Goal: Transaction & Acquisition: Purchase product/service

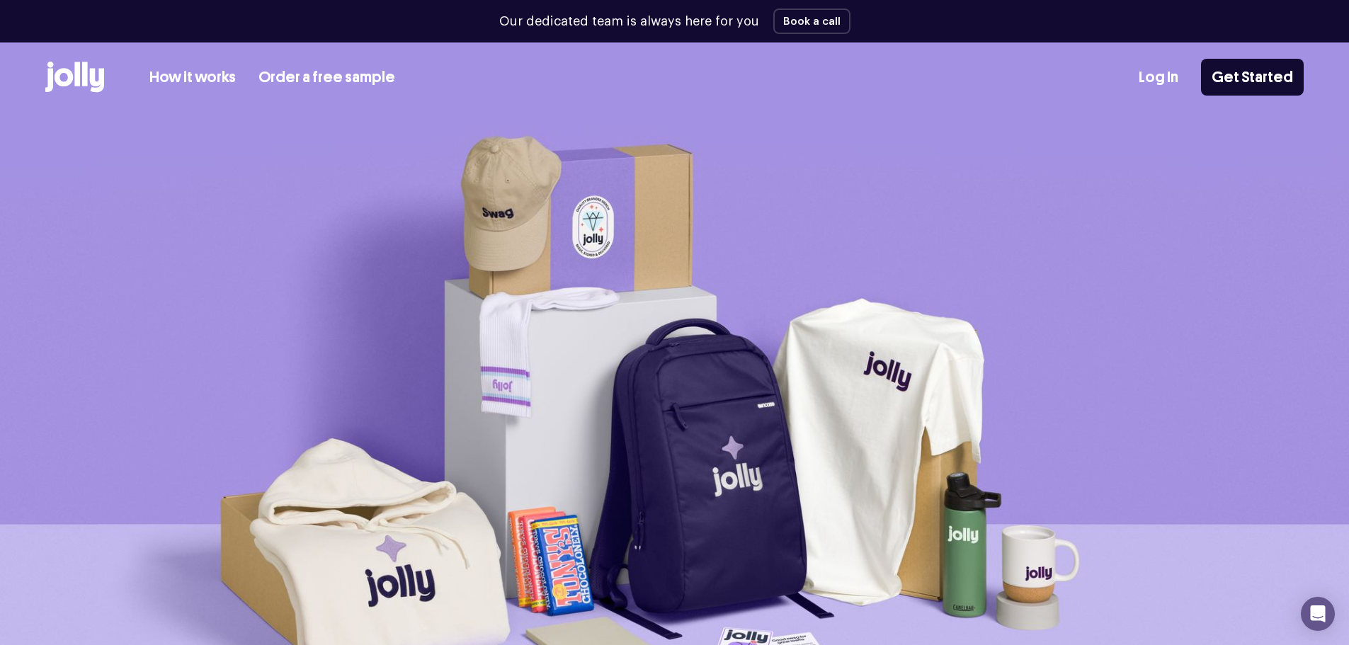
click at [211, 96] on div "How it works Order a free sample Log In Get Started" at bounding box center [674, 76] width 1258 height 69
click at [193, 79] on link "How it works" at bounding box center [192, 77] width 86 height 23
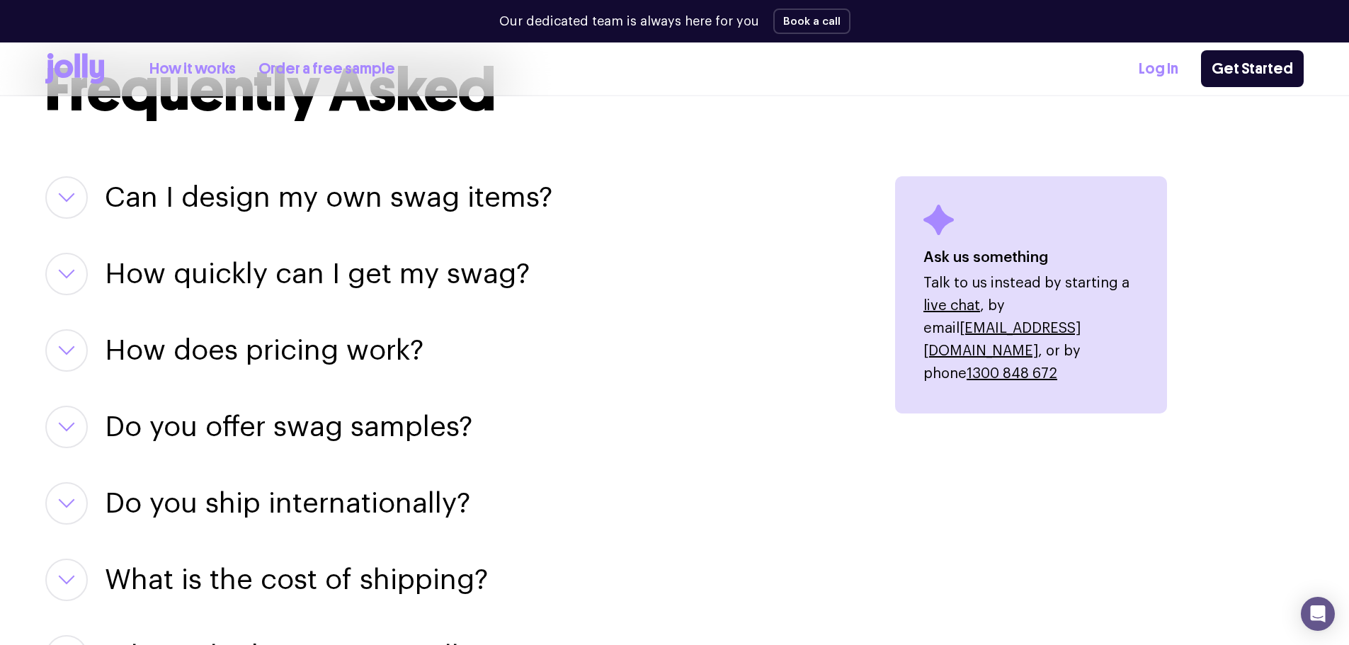
scroll to position [1700, 0]
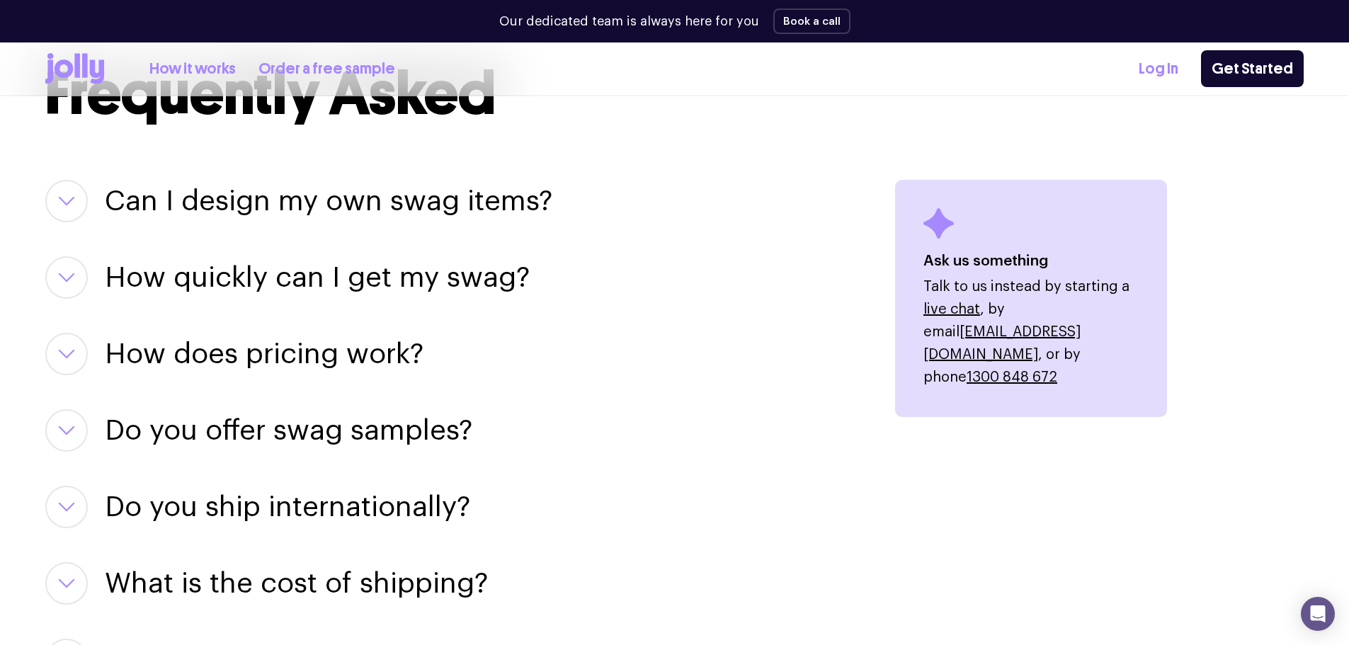
click at [80, 272] on button "button" at bounding box center [66, 277] width 42 height 42
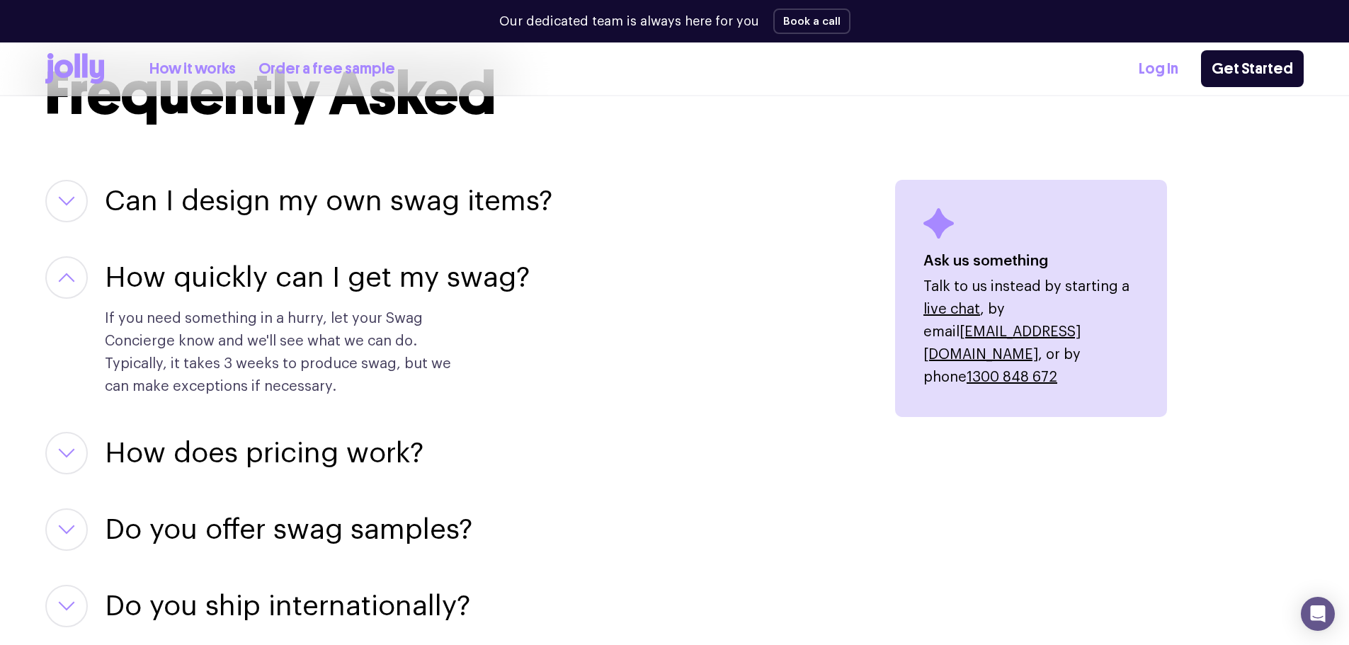
click at [77, 275] on button "button" at bounding box center [66, 277] width 42 height 42
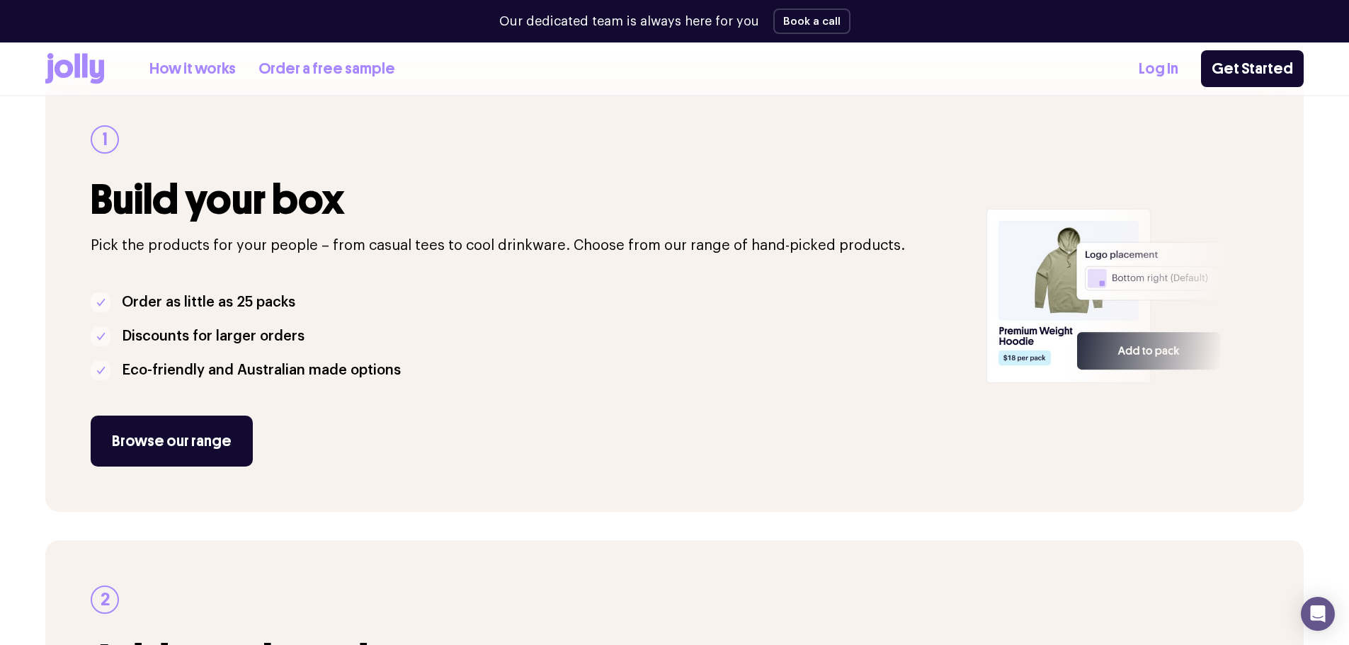
scroll to position [212, 0]
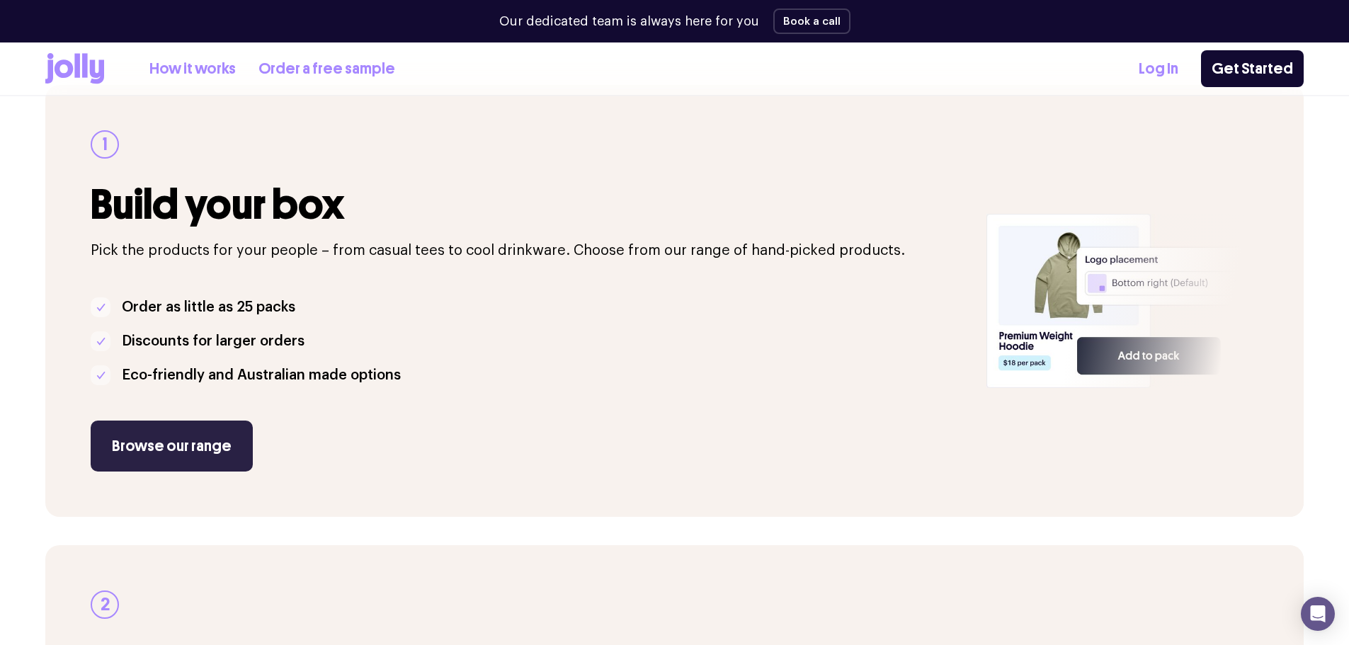
click at [180, 441] on link "Browse our range" at bounding box center [172, 446] width 162 height 51
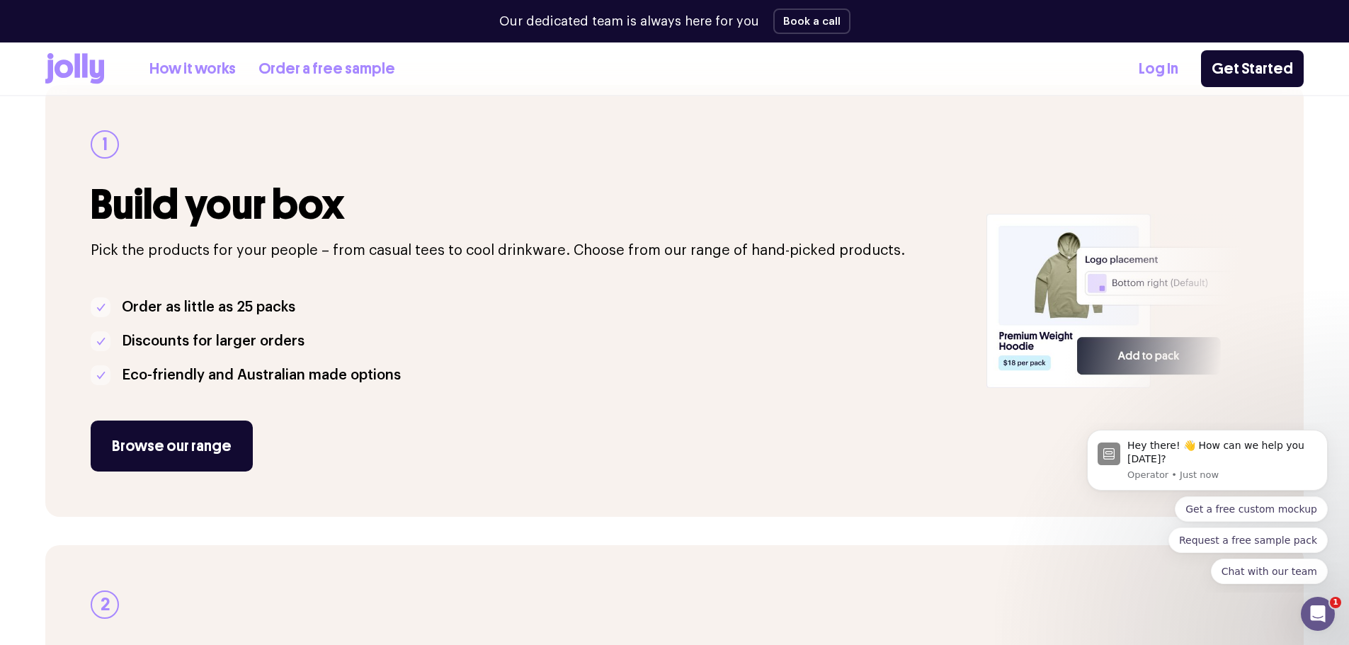
scroll to position [0, 0]
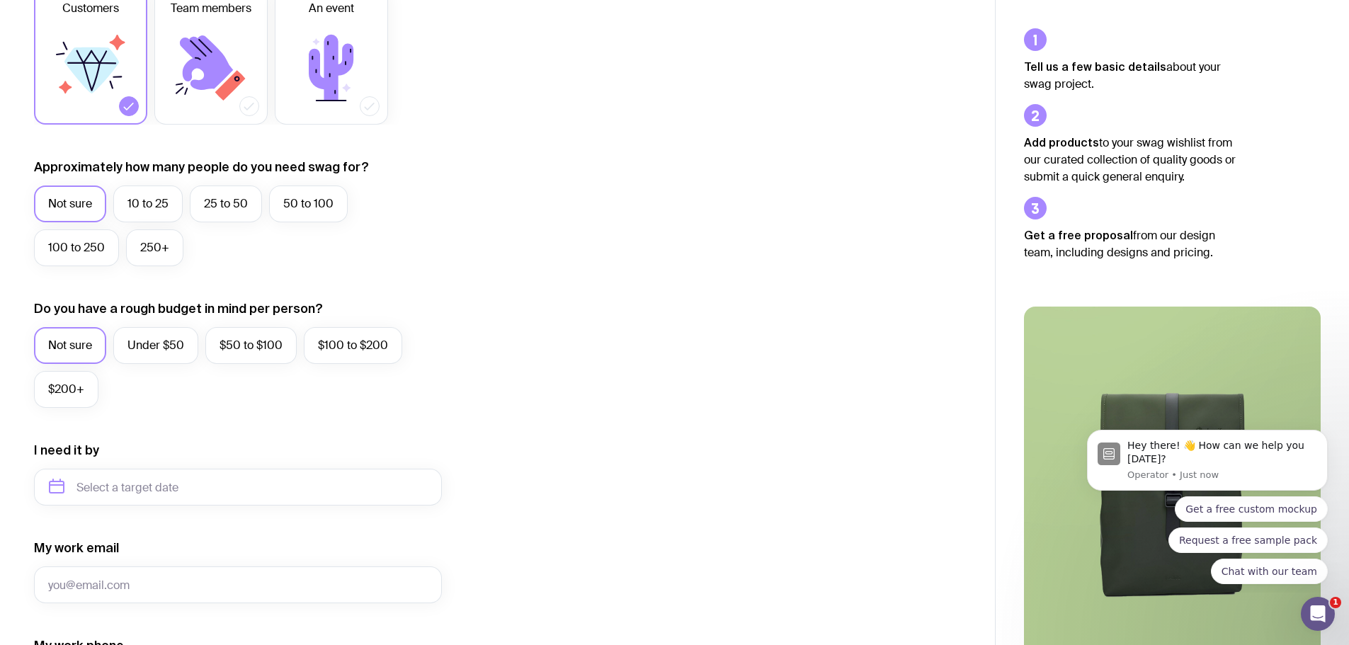
scroll to position [283, 0]
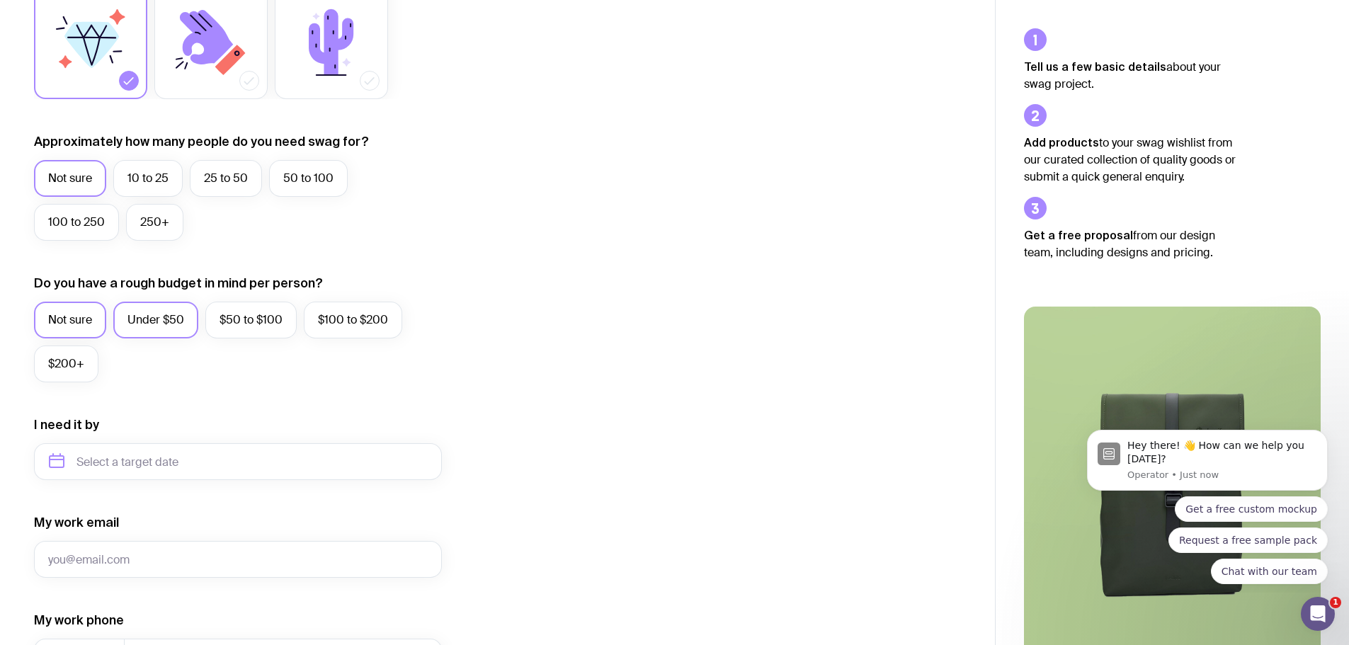
click at [161, 319] on label "Under $50" at bounding box center [155, 320] width 85 height 37
click at [0, 0] on input "Under $50" at bounding box center [0, 0] width 0 height 0
click at [227, 176] on label "25 to 50" at bounding box center [226, 178] width 72 height 37
click at [0, 0] on input "25 to 50" at bounding box center [0, 0] width 0 height 0
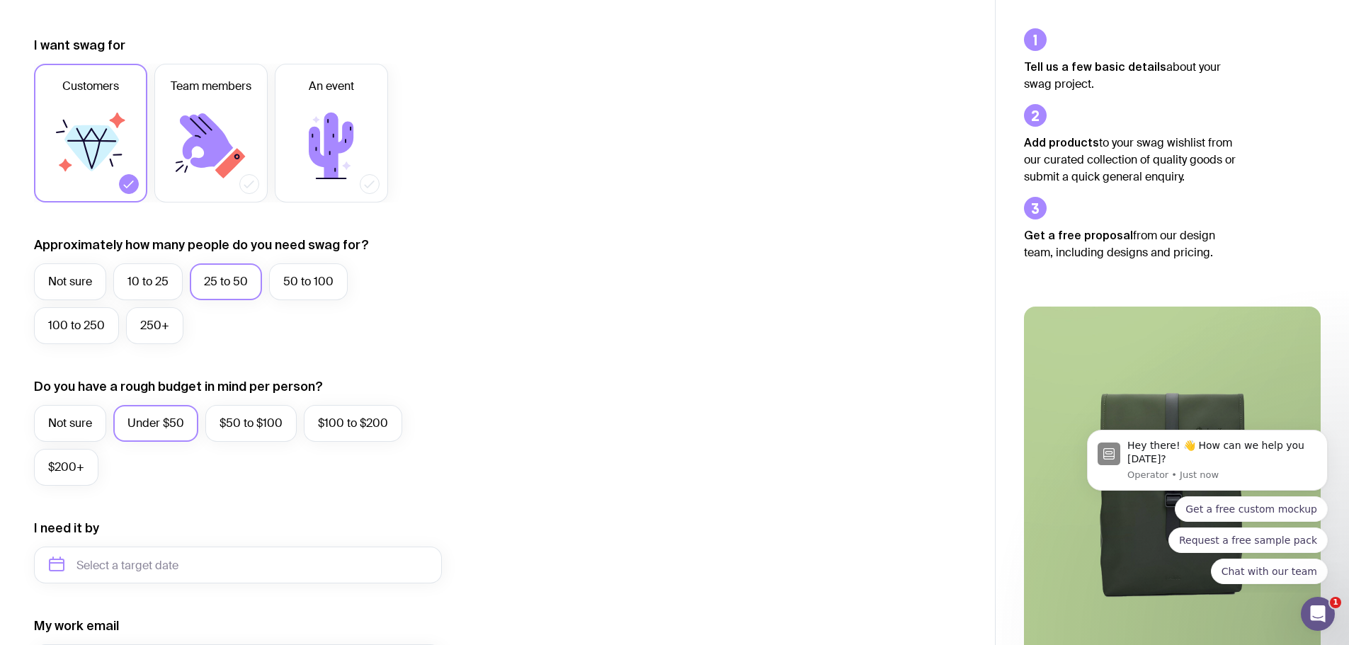
scroll to position [0, 0]
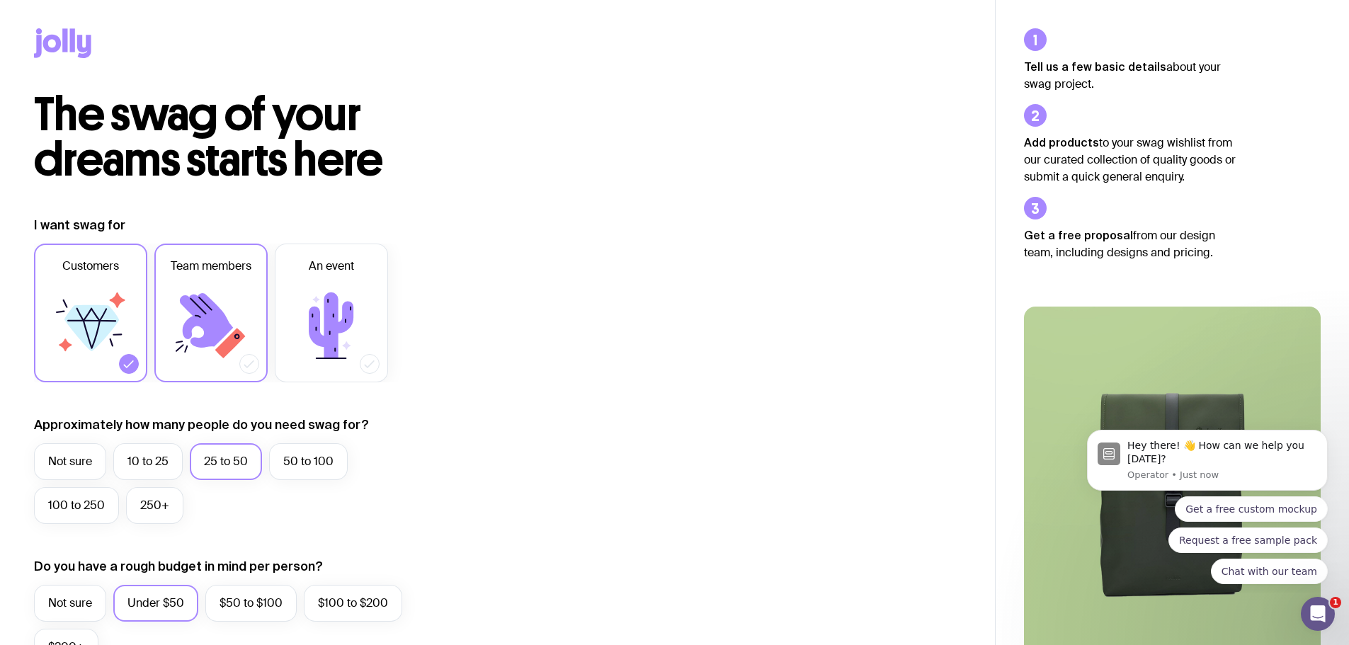
click at [188, 312] on icon at bounding box center [211, 325] width 85 height 85
click at [0, 0] on input "Team members" at bounding box center [0, 0] width 0 height 0
click at [133, 358] on icon at bounding box center [129, 364] width 14 height 14
click at [0, 0] on input "Customers" at bounding box center [0, 0] width 0 height 0
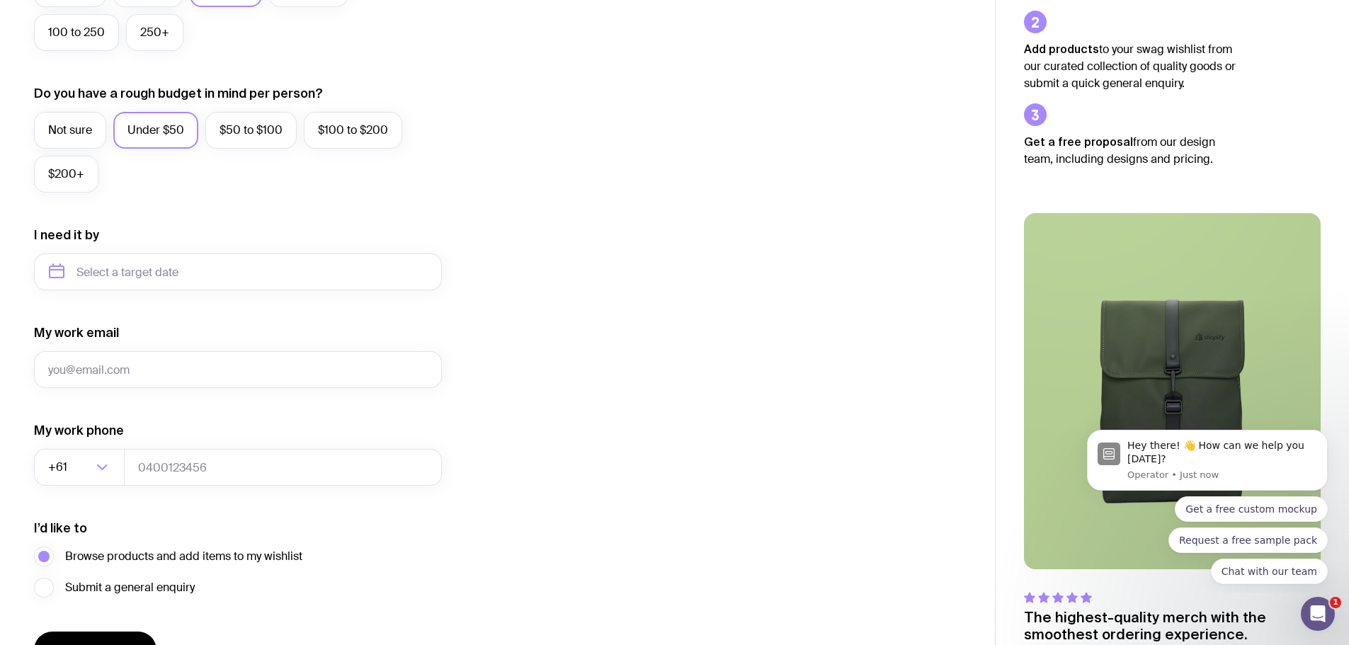
scroll to position [496, 0]
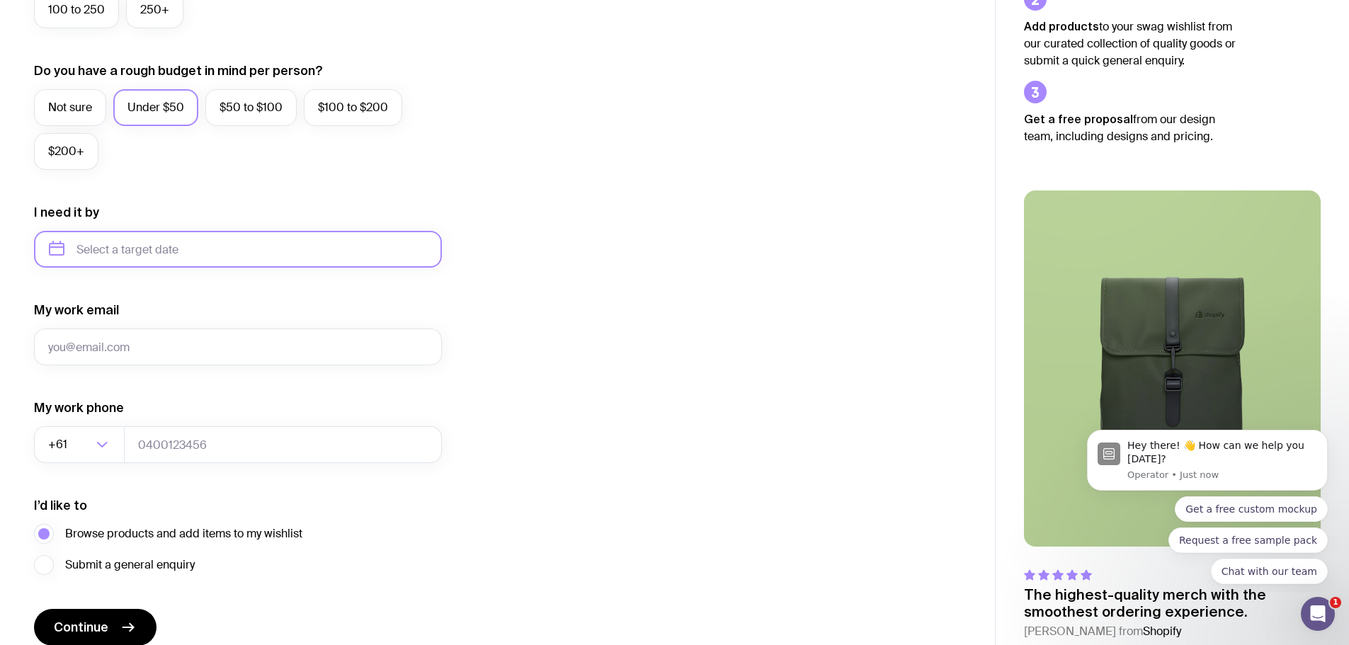
click at [270, 248] on input "text" at bounding box center [238, 249] width 408 height 37
click at [193, 299] on icon "button" at bounding box center [192, 297] width 4 height 9
click at [61, 332] on button "Jan" at bounding box center [67, 330] width 52 height 28
type input "January 2026"
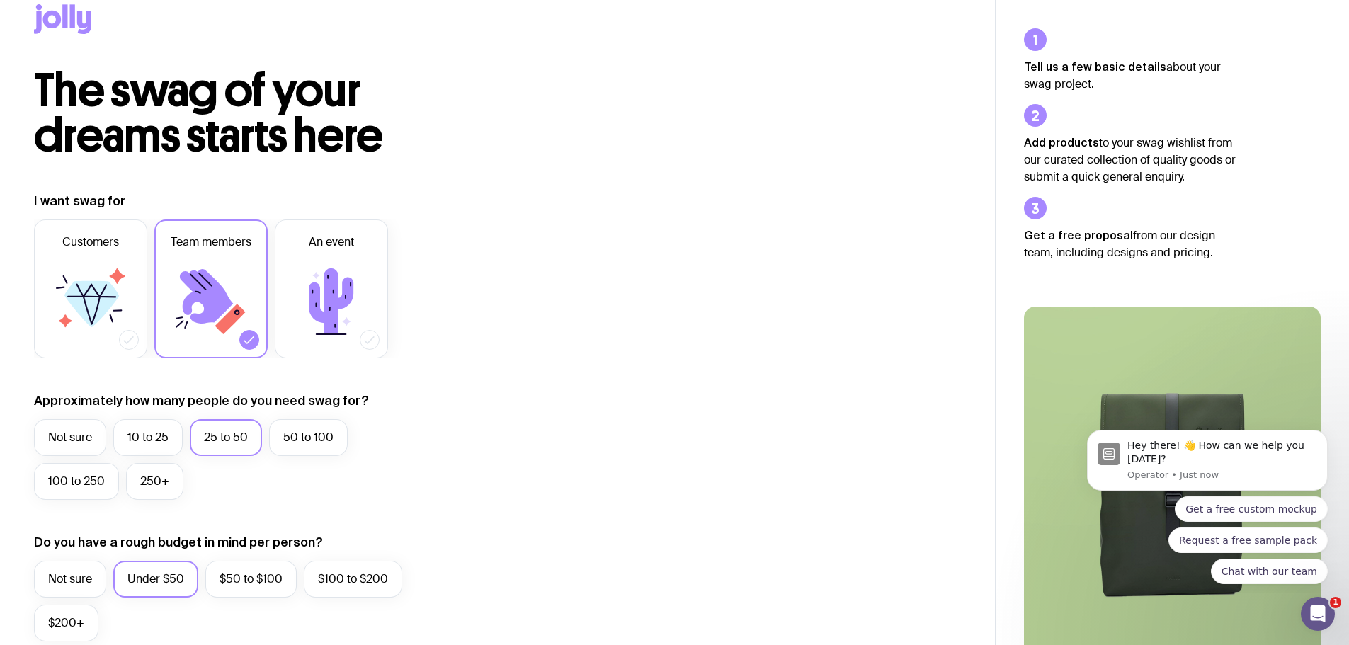
scroll to position [0, 0]
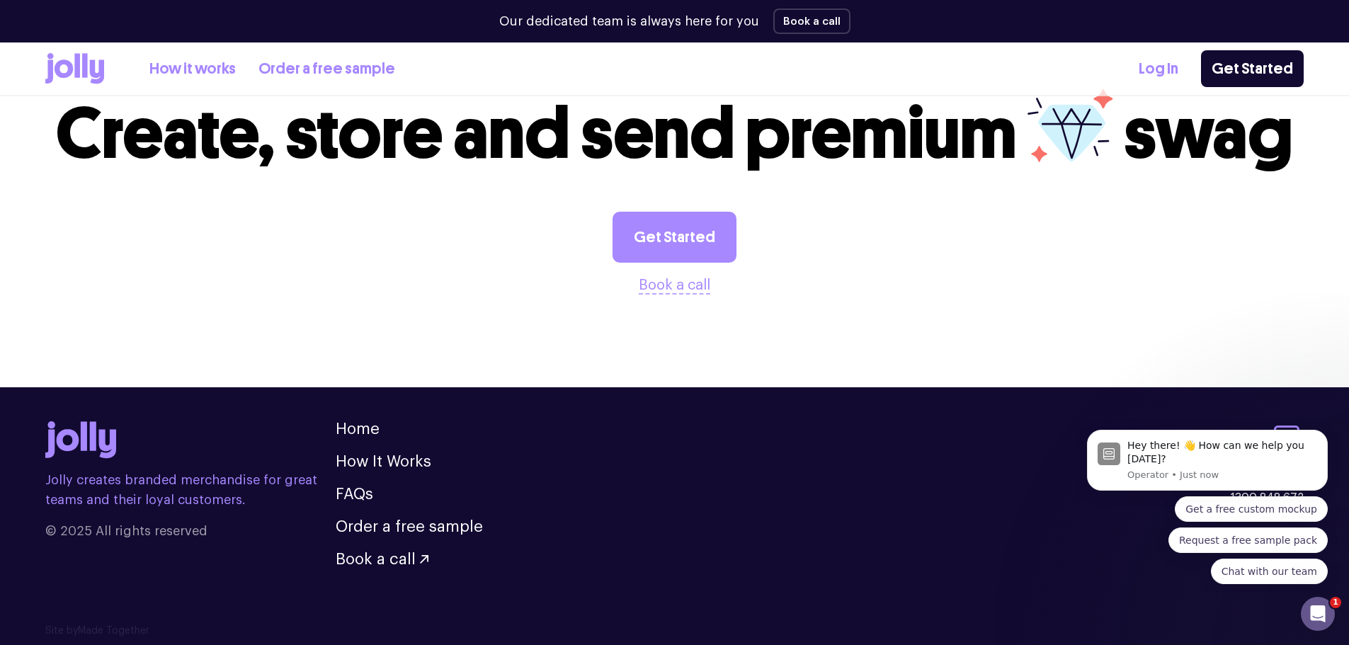
scroll to position [2617, 0]
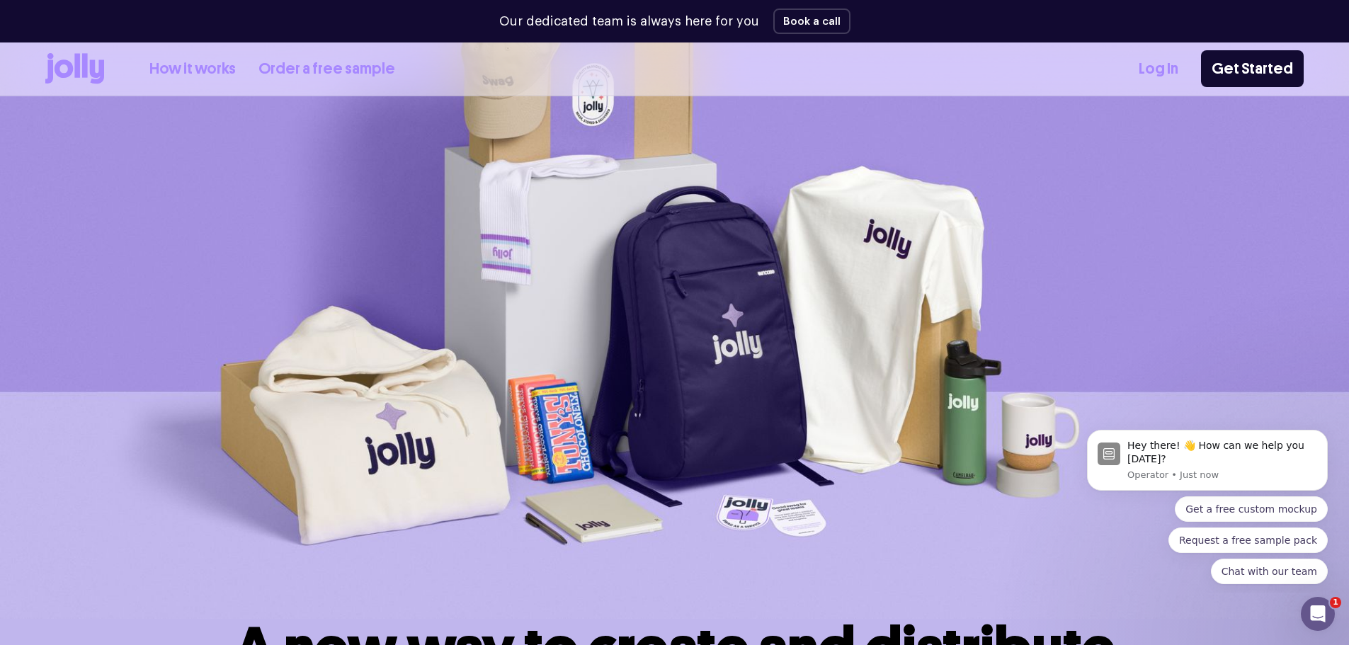
scroll to position [142, 0]
